Goal: Obtain resource: Obtain resource

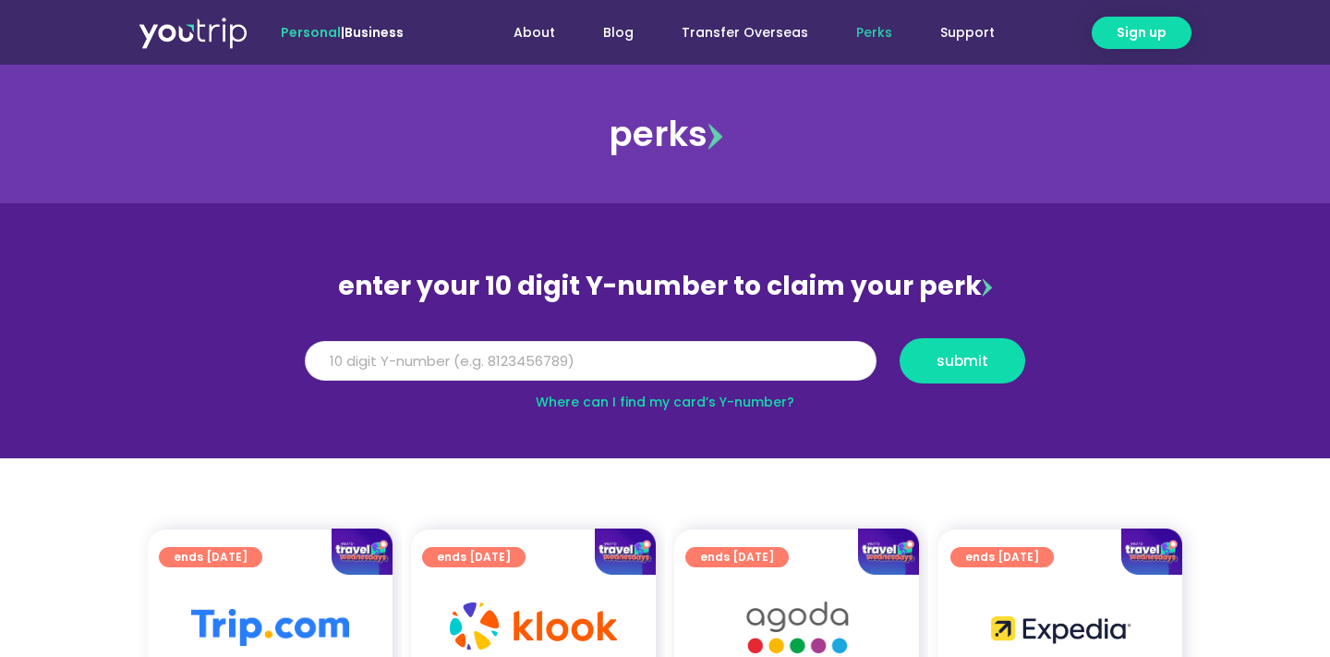
click at [575, 356] on input "Y Number" at bounding box center [591, 361] width 572 height 41
paste input "8104914573"
type input "8104914573"
click at [966, 362] on span "submit" at bounding box center [963, 361] width 52 height 14
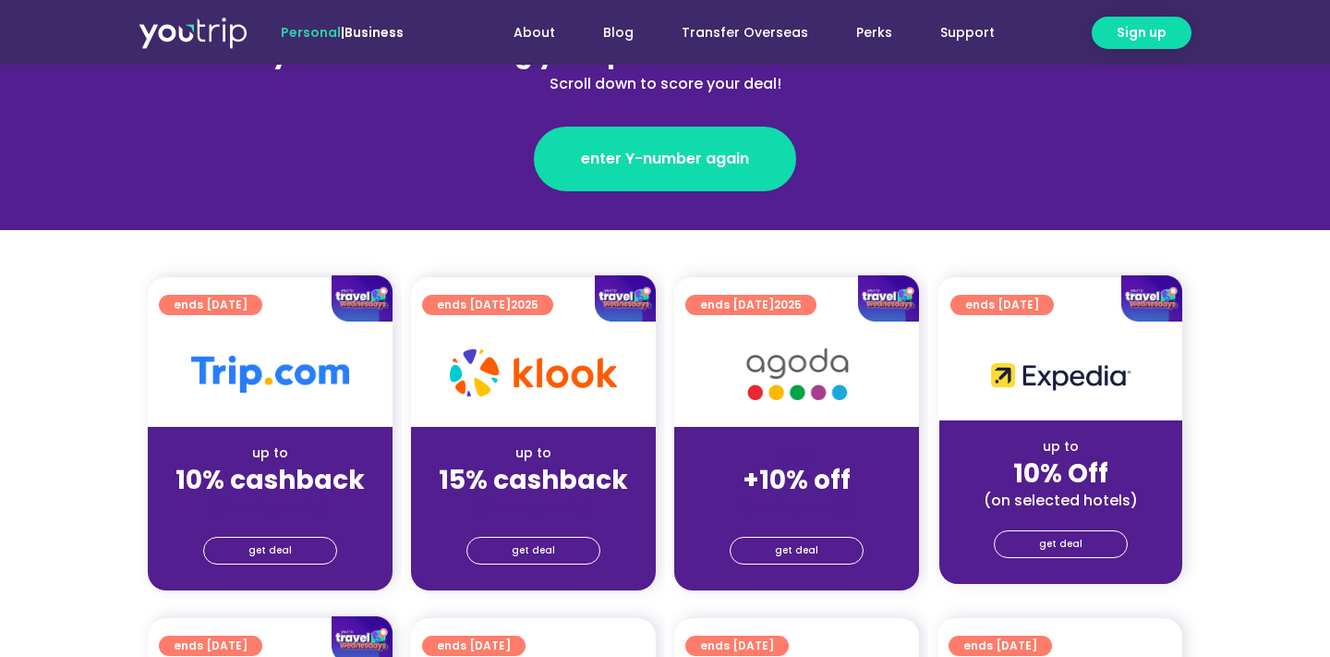
scroll to position [275, 0]
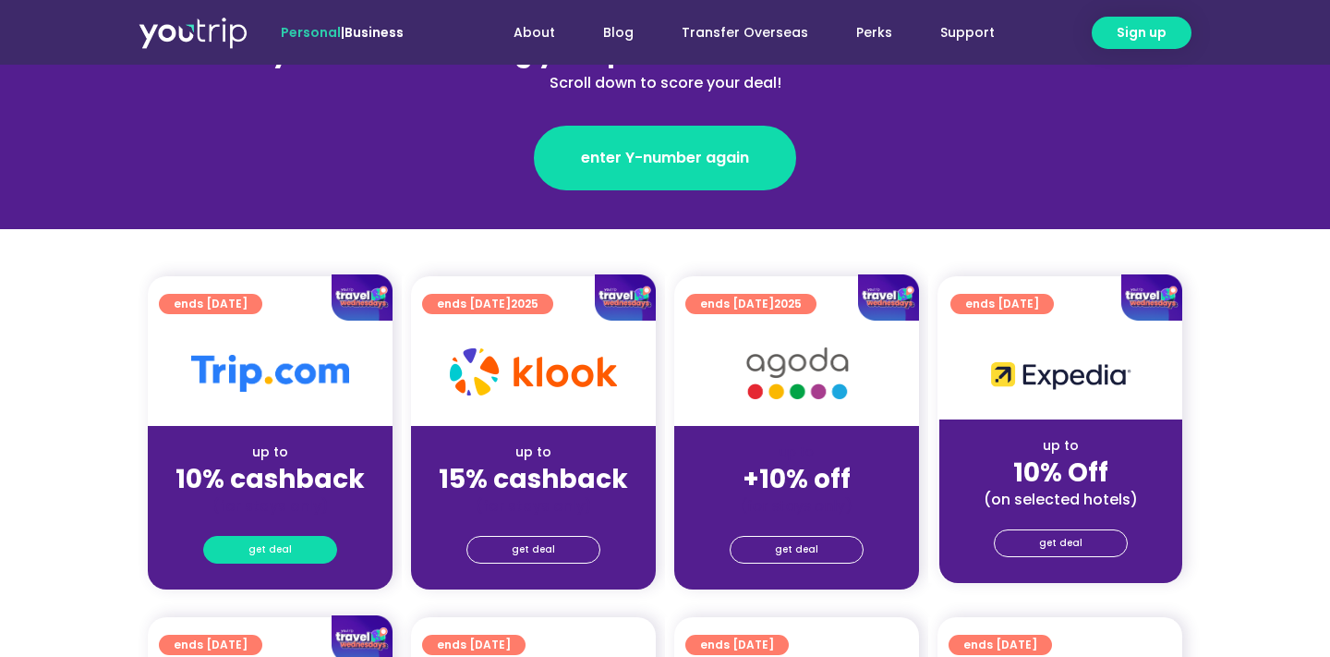
click at [297, 548] on link "get deal" at bounding box center [270, 550] width 134 height 28
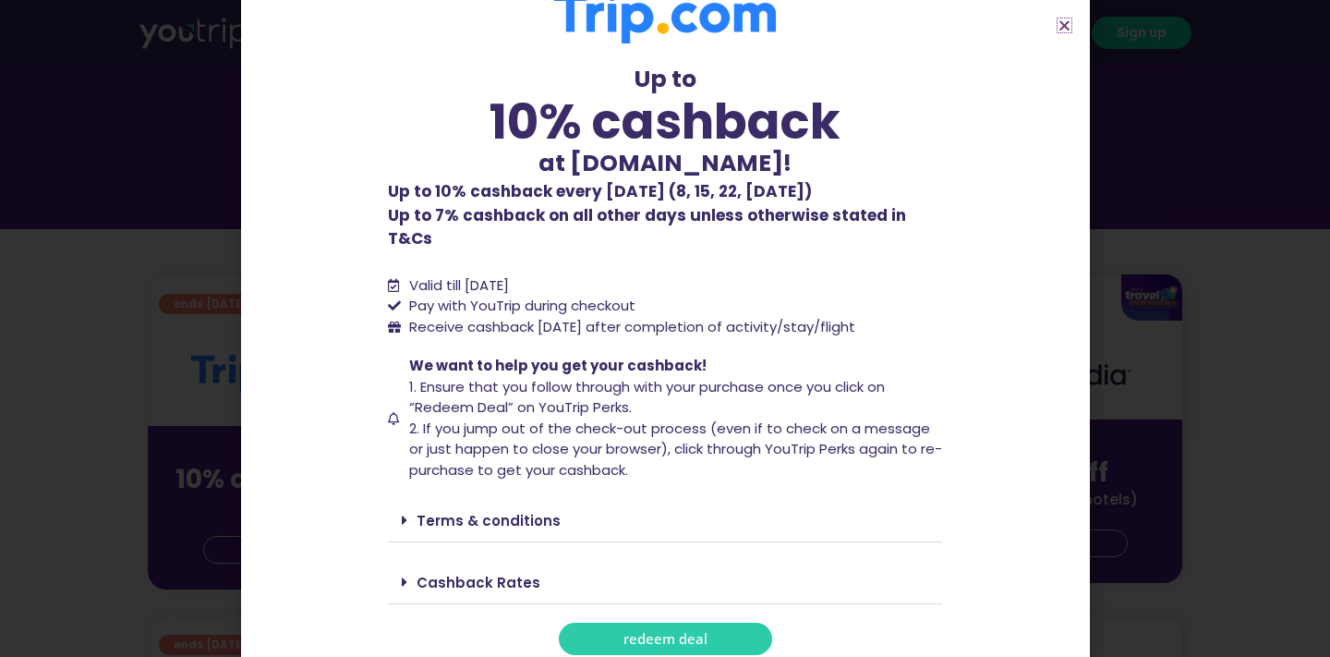
scroll to position [39, 0]
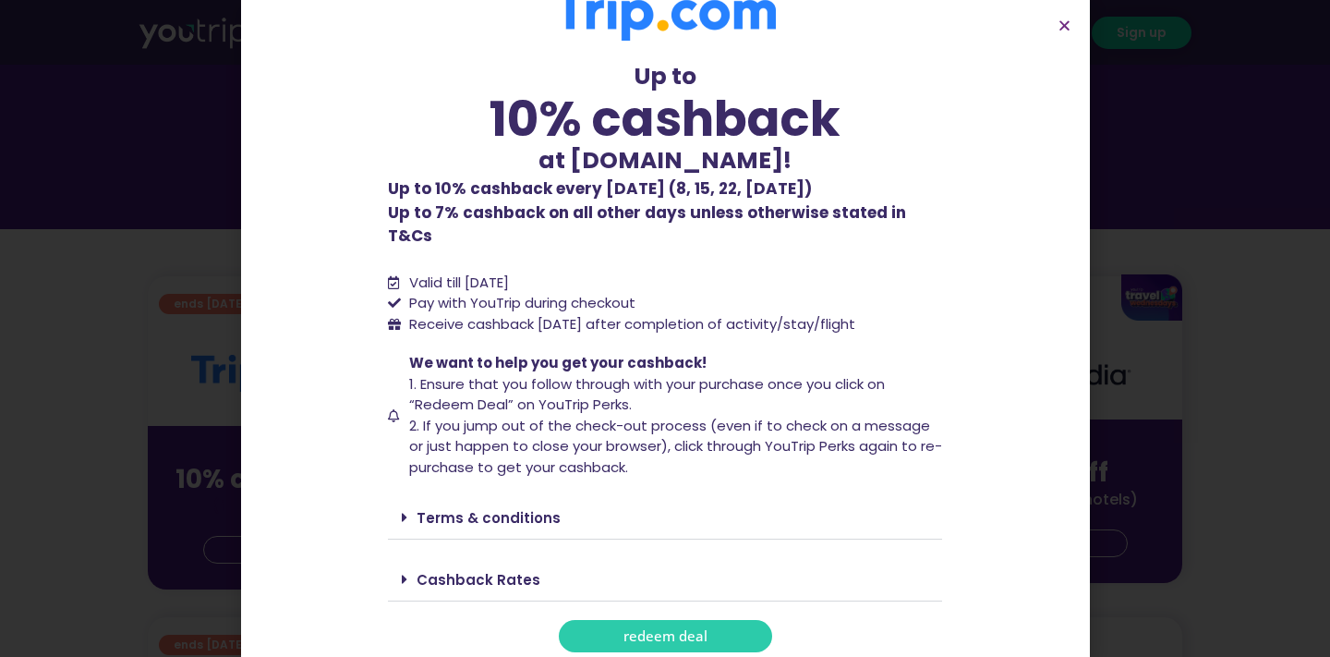
click at [491, 570] on link "Cashback Rates" at bounding box center [479, 579] width 124 height 19
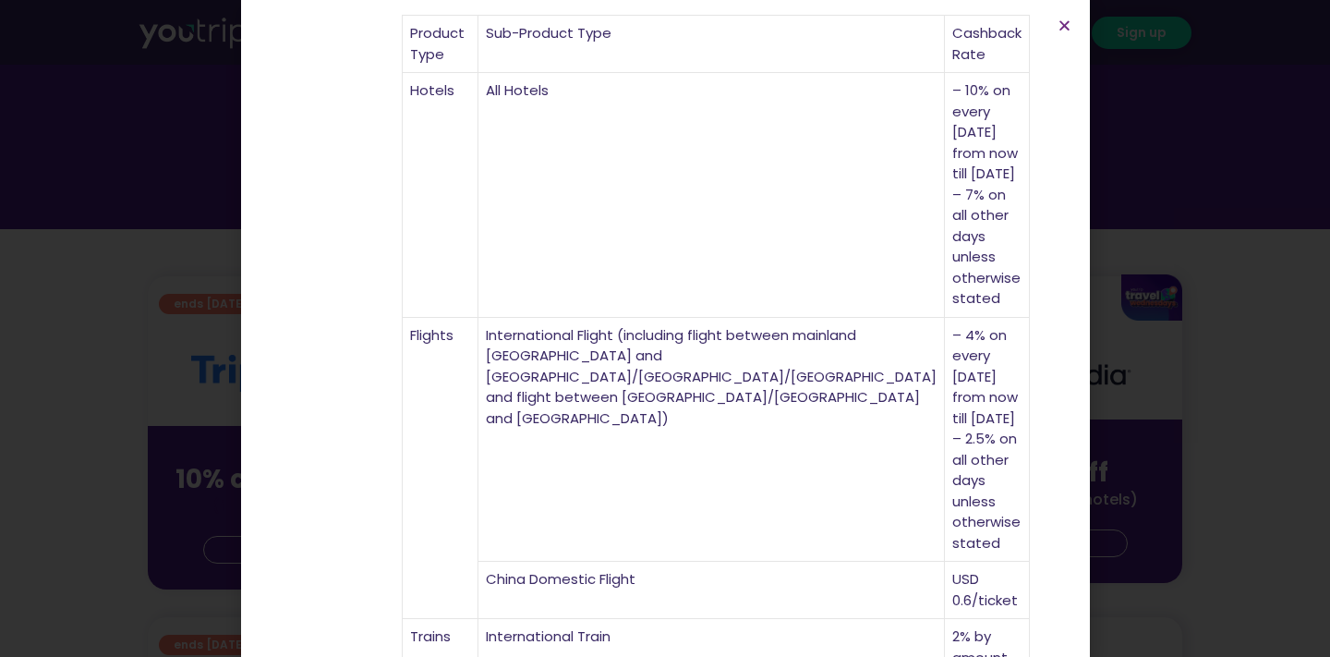
scroll to position [723, 0]
